Goal: Use online tool/utility: Use online tool/utility

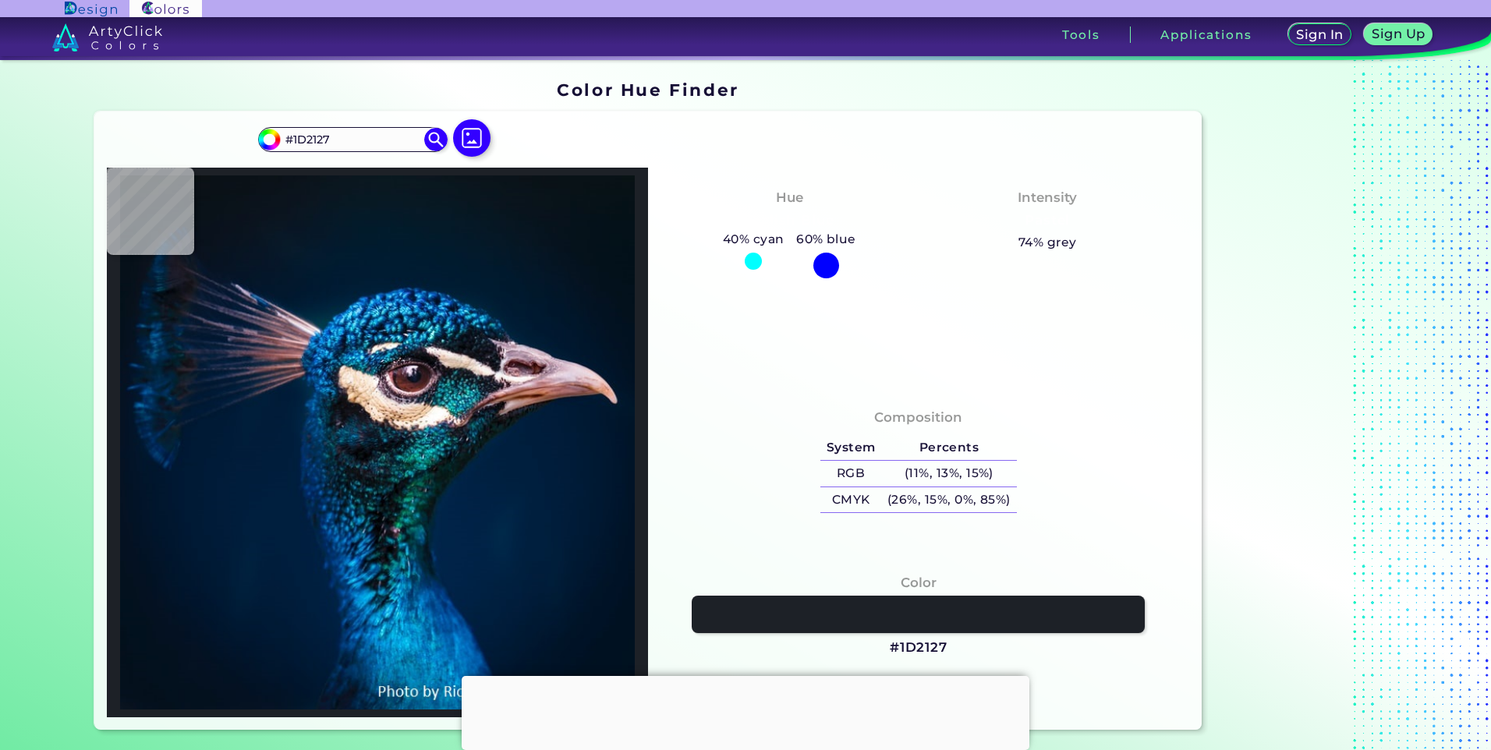
type input "#08050c"
type input "#08050C"
type input "#86787c"
type input "#86787C"
type input "#362b35"
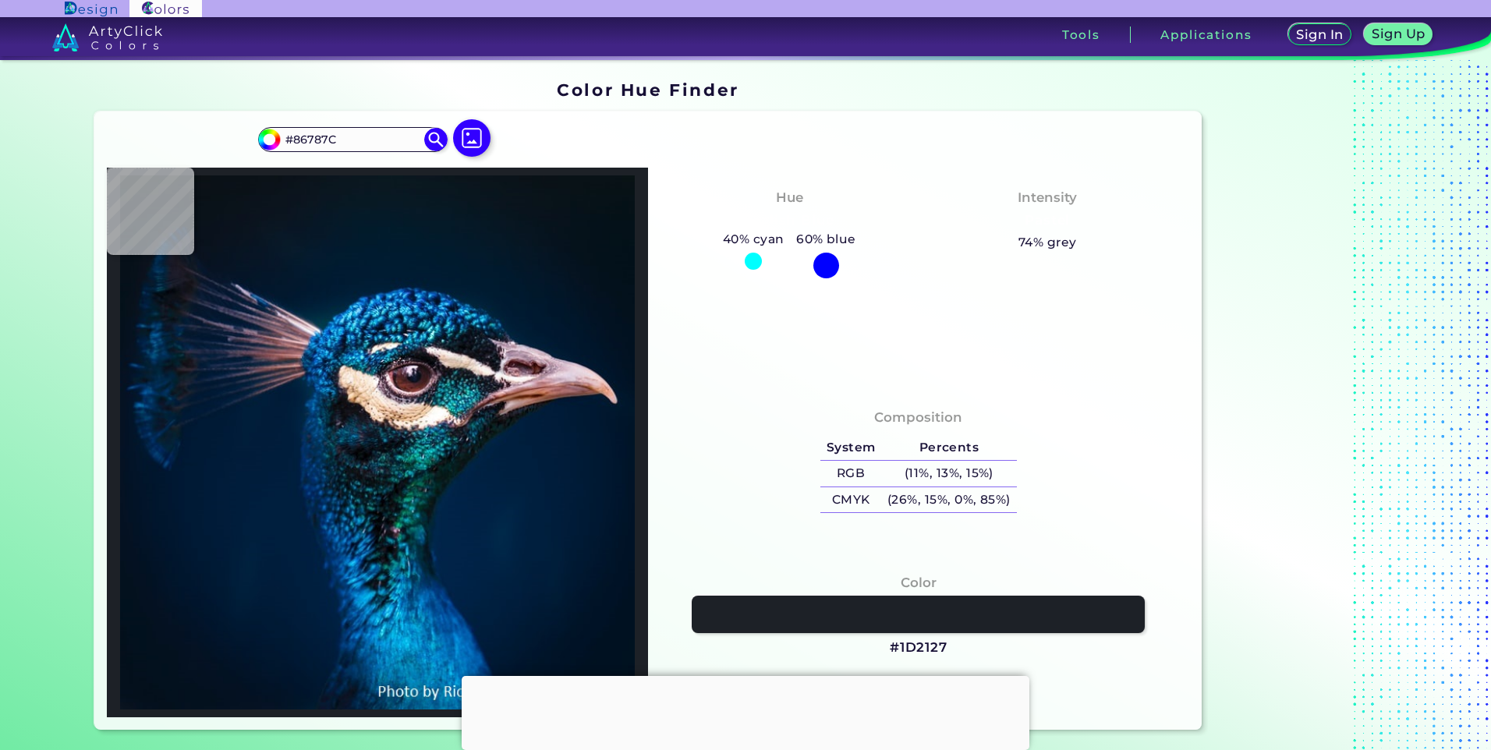
type input "#362B35"
type input "#272130"
type input "#161320"
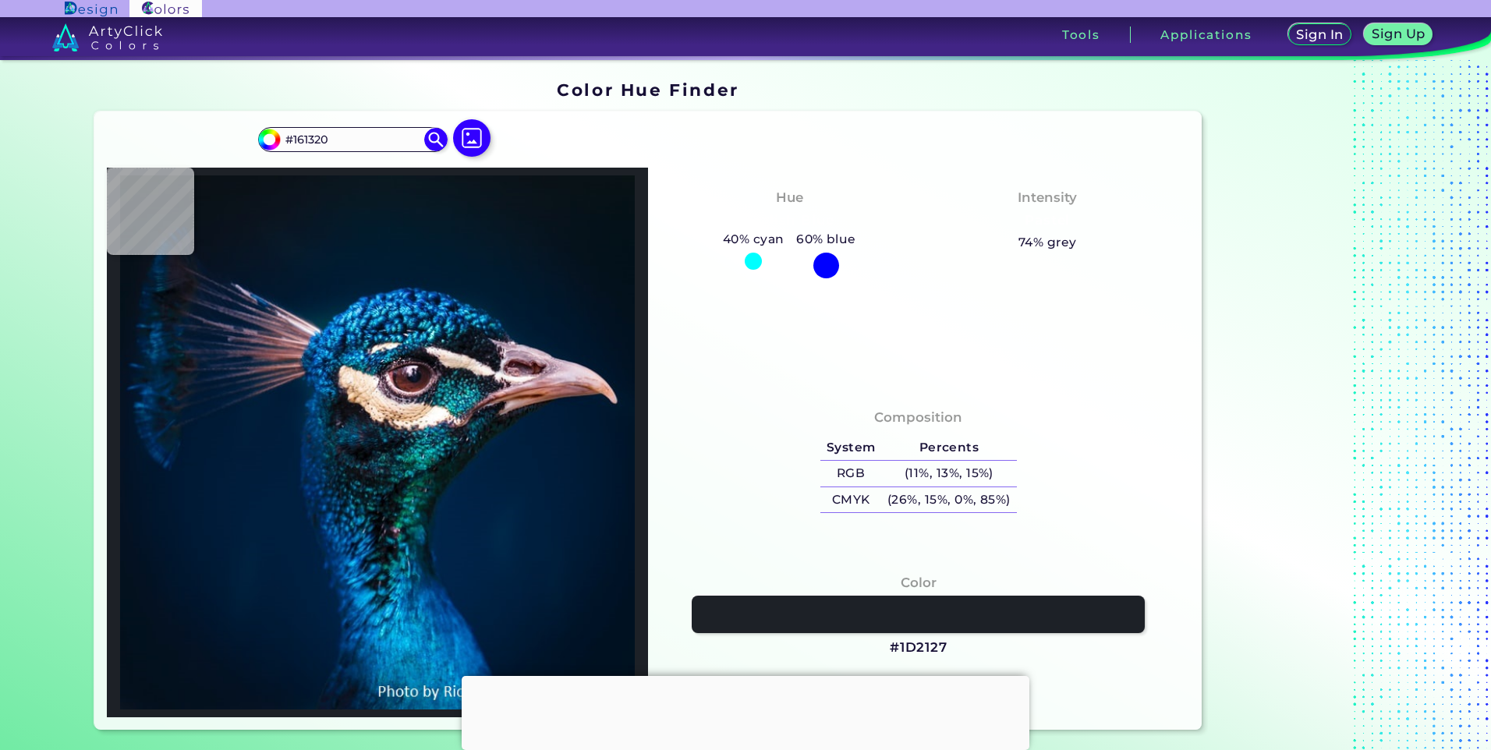
type input "#827984"
type input "#75636d"
type input "#75636D"
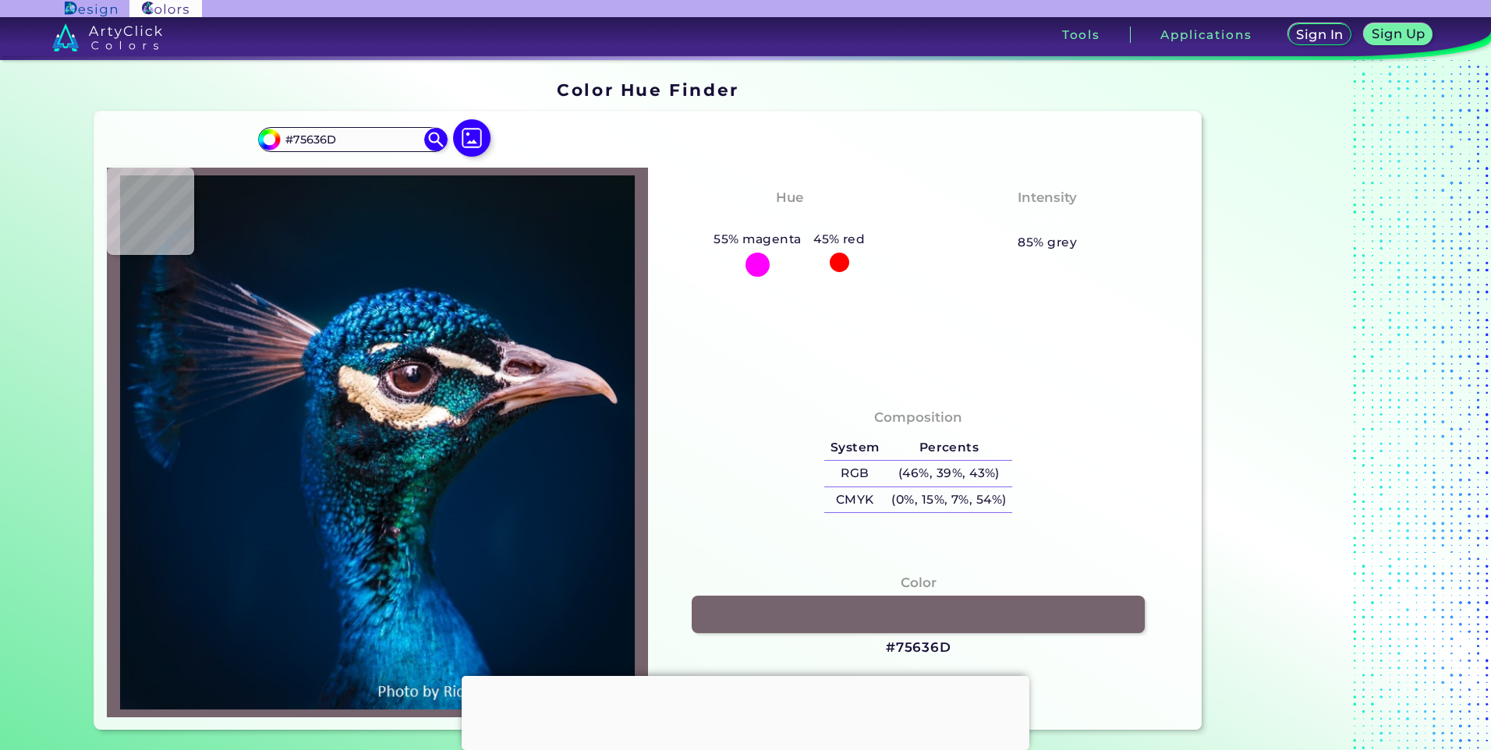
type input "#554a55"
type input "#554A55"
type input "#3d3741"
type input "#3D3741"
type input "#0f1e29"
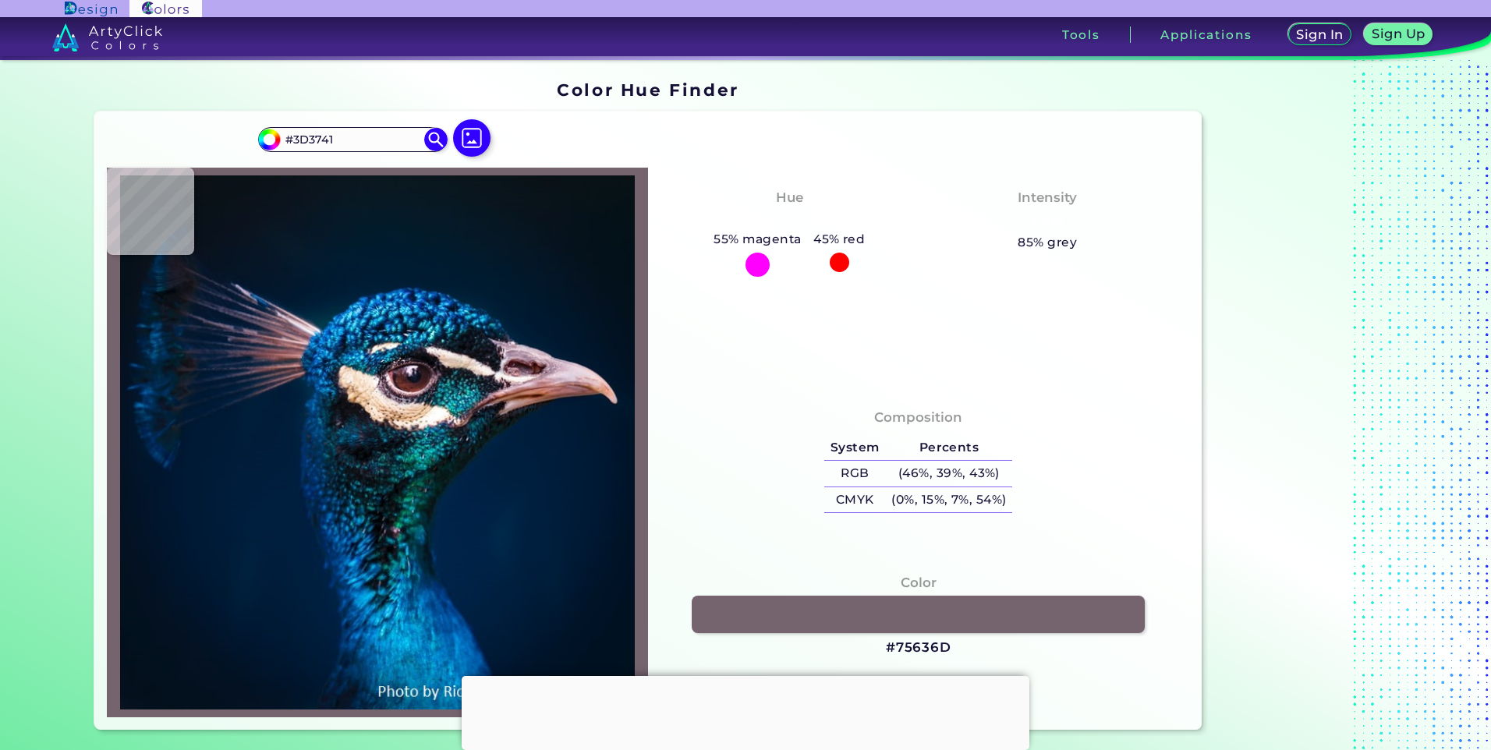
type input "#0F1E29"
type input "#d7bea7"
type input "#D7BEA7"
type input "#1a3547"
type input "#1A3547"
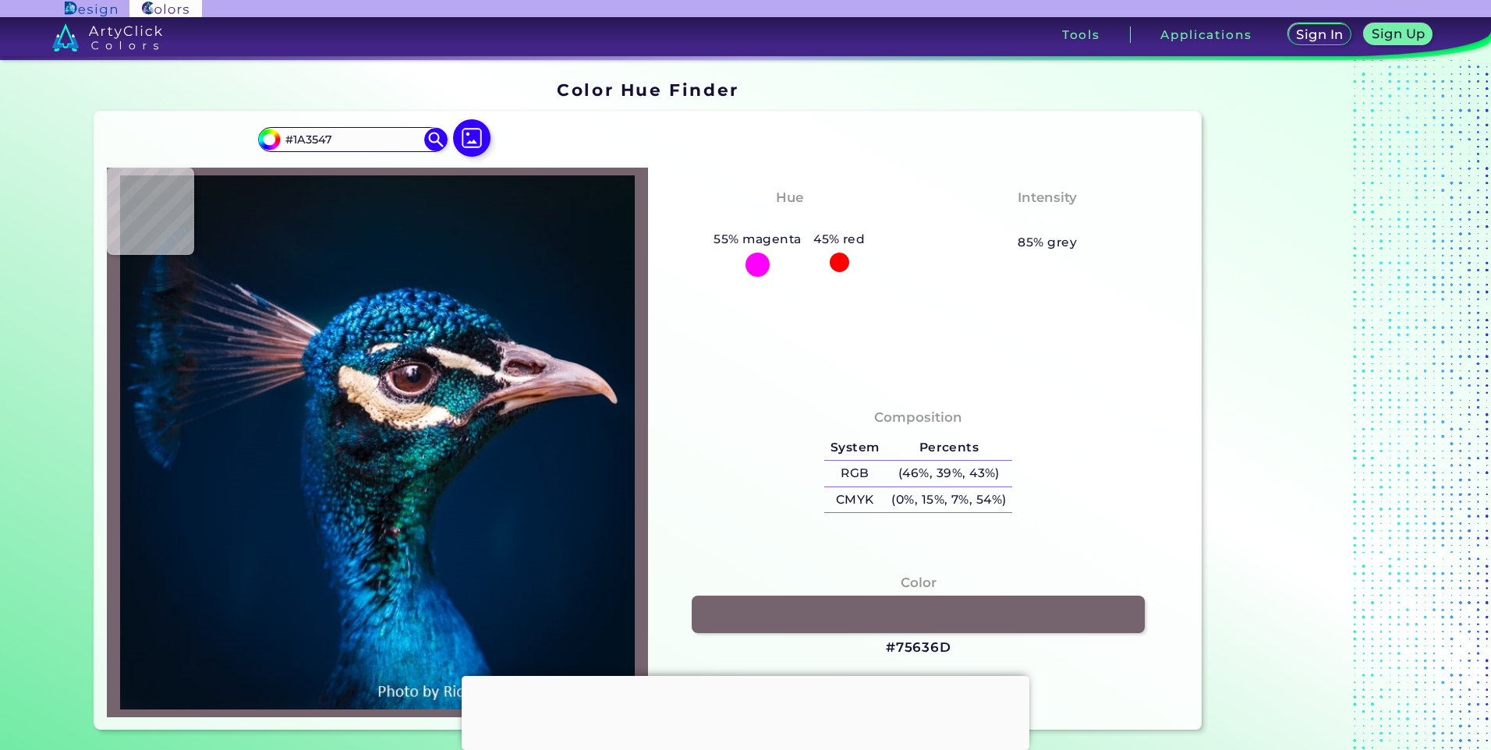
type input "#2992d8"
type input "#2992D8"
type input "#00233d"
type input "#00233D"
type input "#00192f"
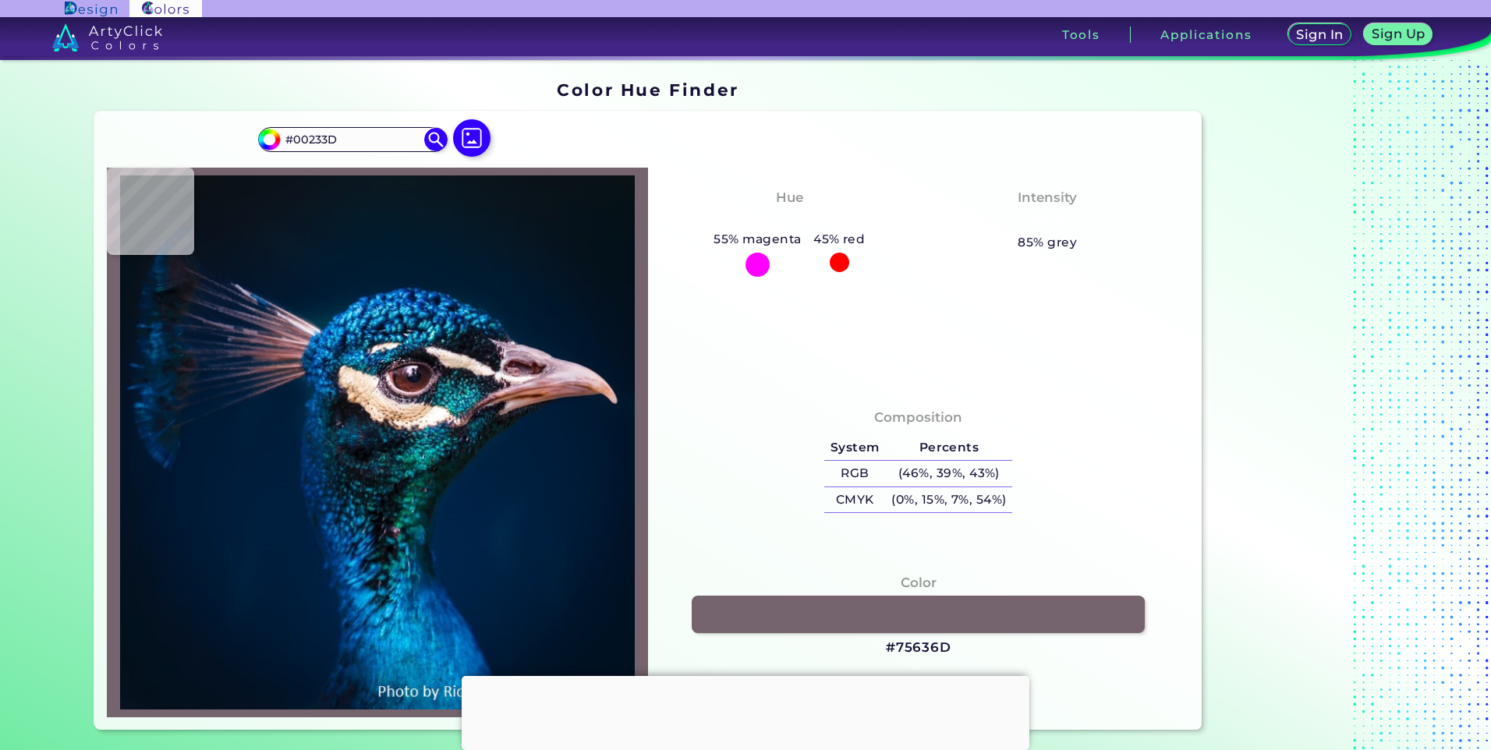
type input "#00192F"
type input "#061729"
type input "#081525"
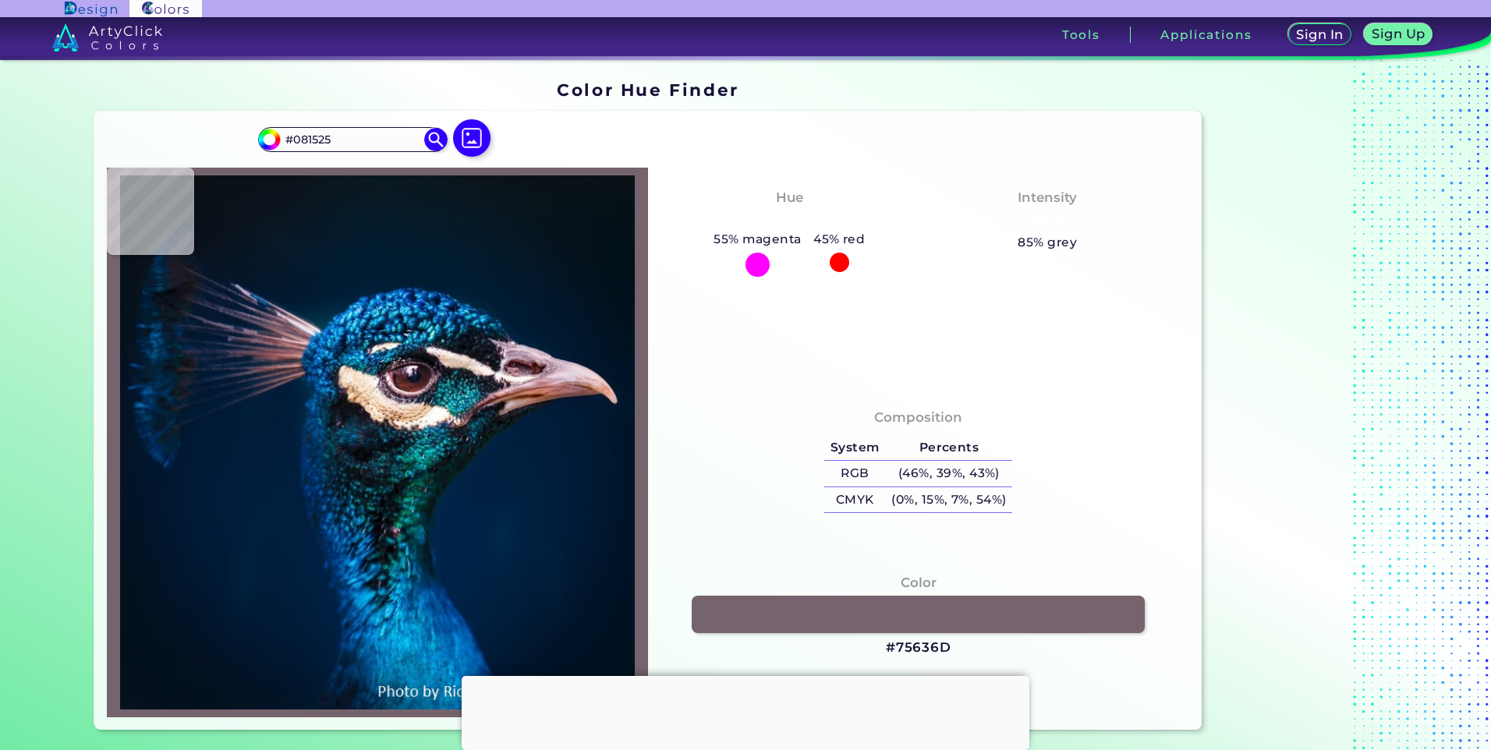
type input "#071522"
type input "#09131f"
type input "#09131F"
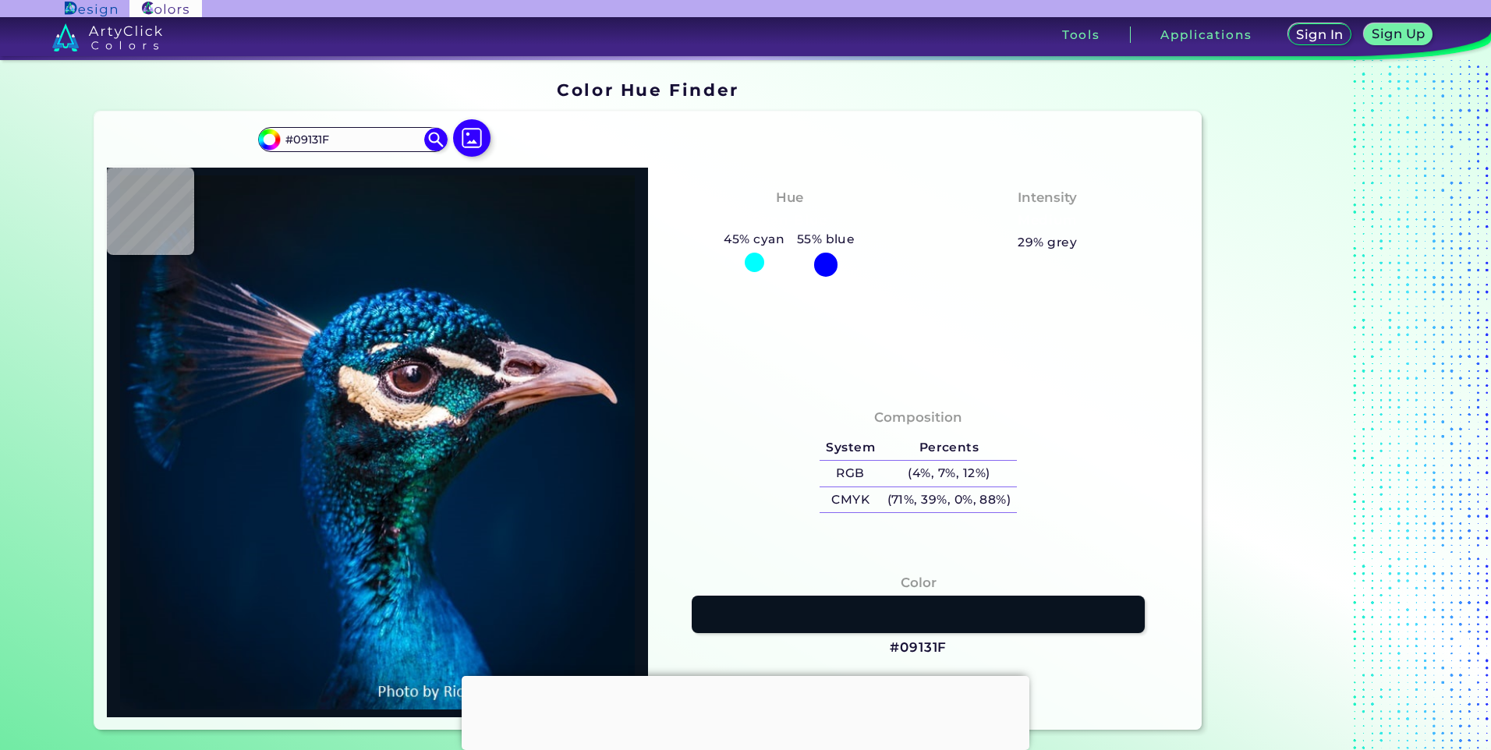
type input "#09131d"
type input "#09131D"
type input "#08121e"
type input "#08121E"
type input "#09111e"
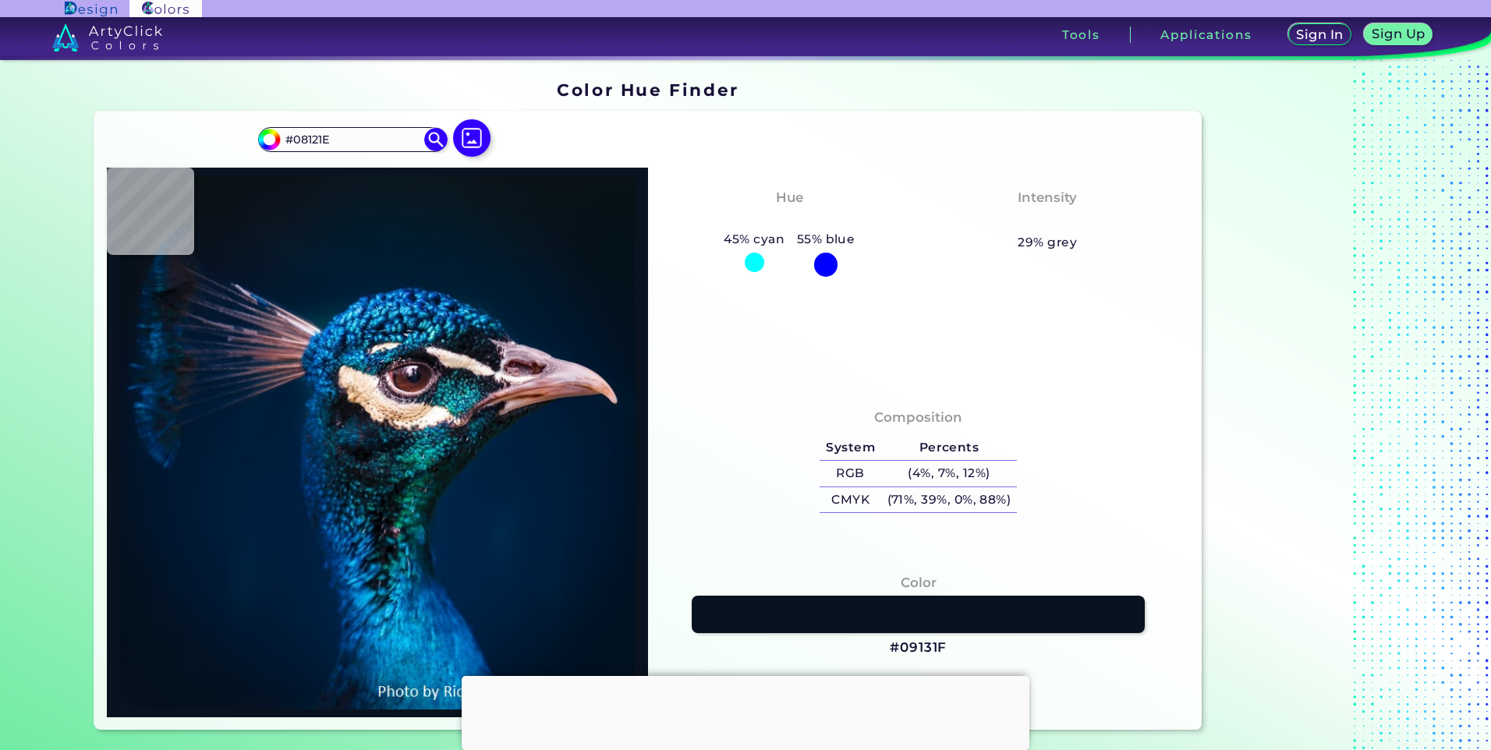
type input "#09111E"
type input "#0b111d"
type input "#0B111D"
